Goal: Find specific page/section: Find specific page/section

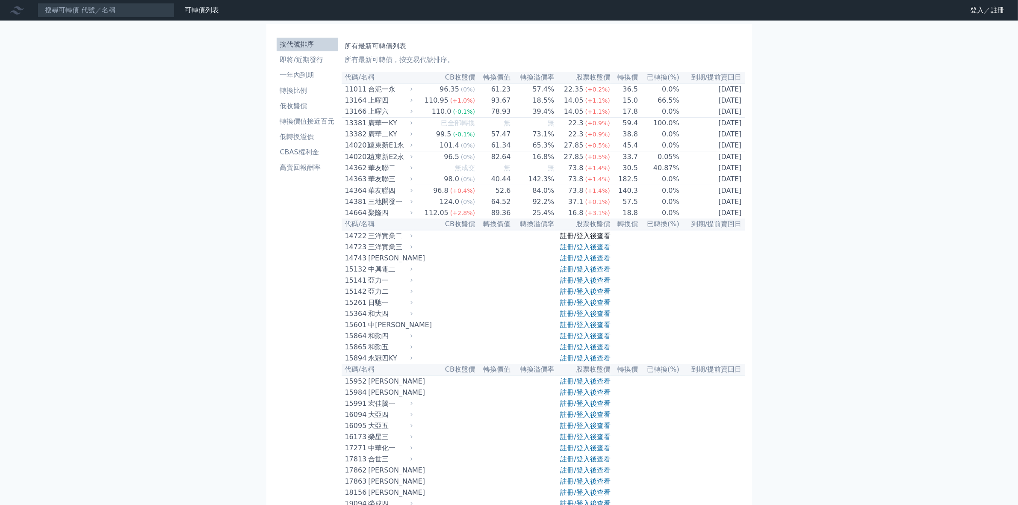
click at [575, 240] on link "註冊/登入後查看" at bounding box center [585, 236] width 50 height 8
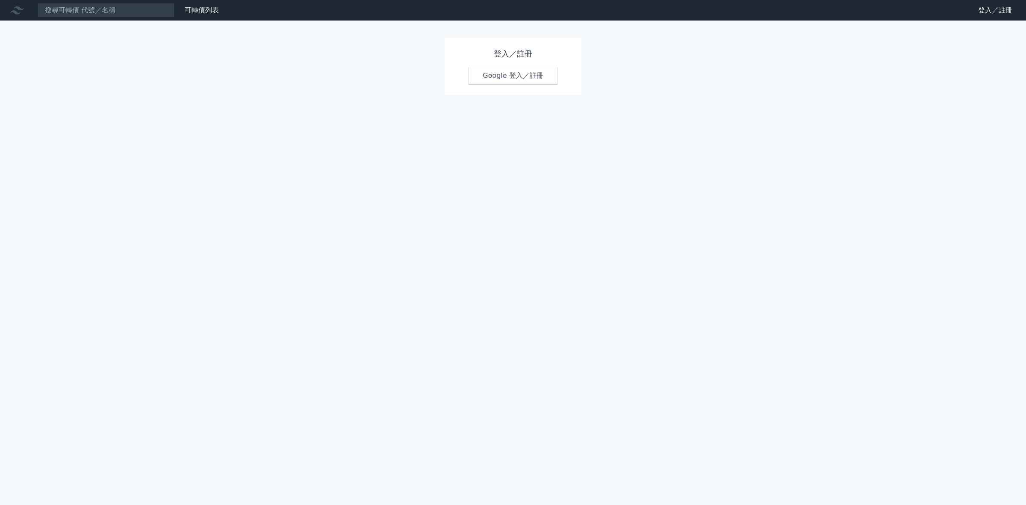
click at [499, 76] on link "Google 登入／註冊" at bounding box center [513, 76] width 89 height 18
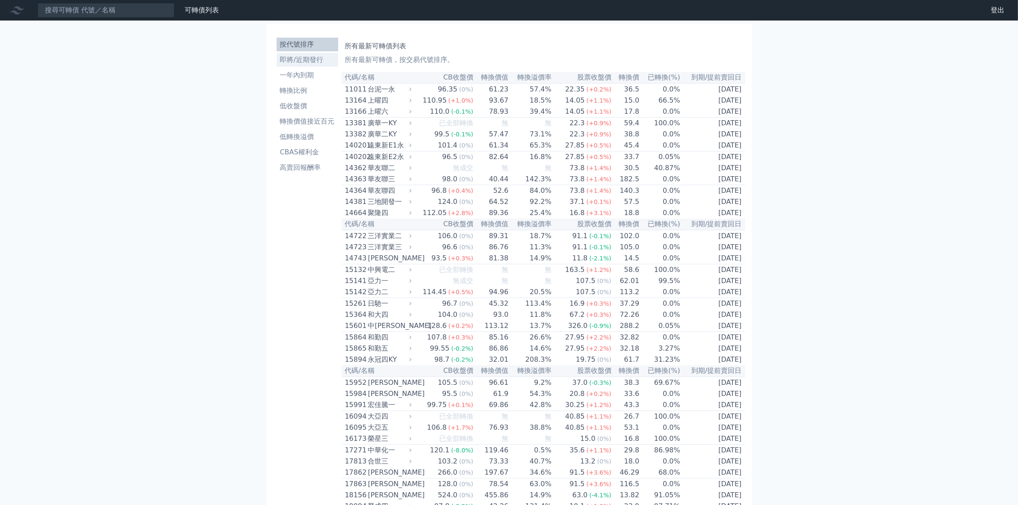
click at [309, 59] on li "即將/近期發行" at bounding box center [308, 60] width 62 height 10
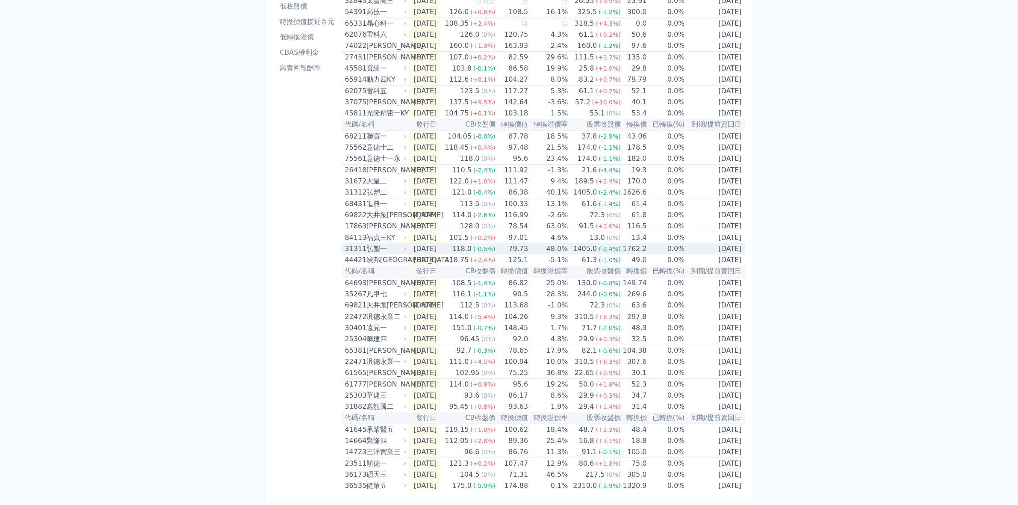
scroll to position [138, 0]
